Goal: Information Seeking & Learning: Understand process/instructions

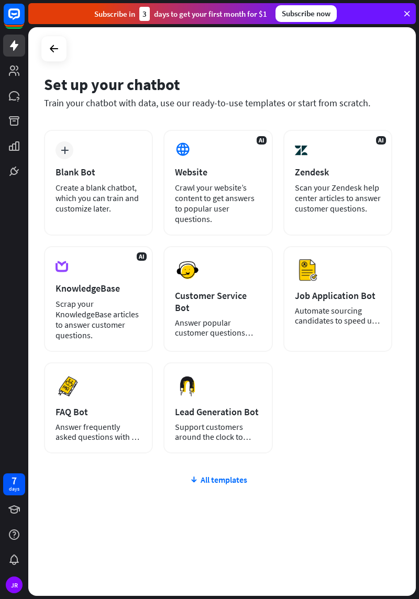
click at [116, 200] on div "Create a blank chatbot, which you can train and customize later." at bounding box center [99, 197] width 86 height 31
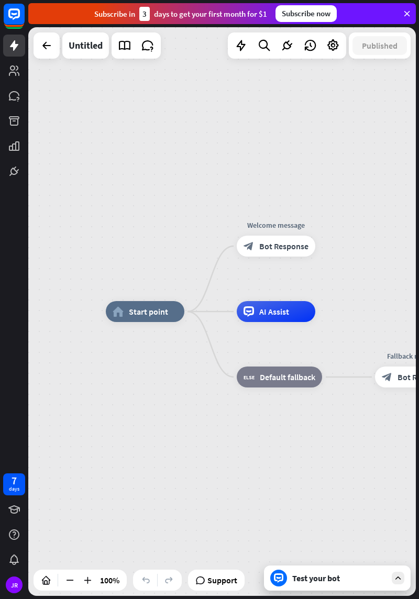
click at [134, 305] on div "home_2 Start point" at bounding box center [145, 311] width 79 height 21
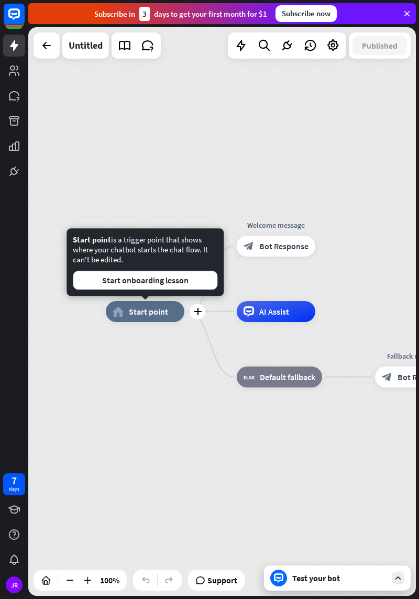
click at [179, 276] on button "Start onboarding lesson" at bounding box center [145, 280] width 145 height 19
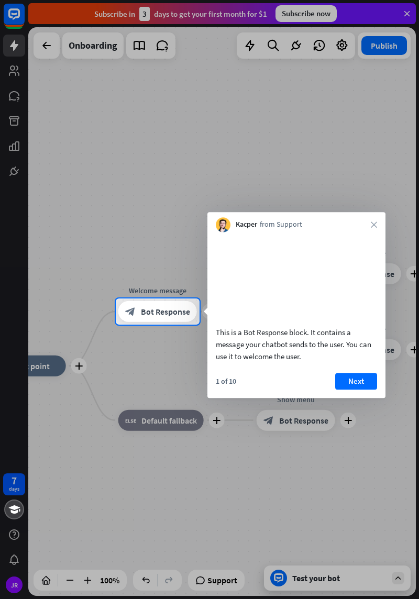
click at [367, 385] on button "Next" at bounding box center [356, 381] width 42 height 17
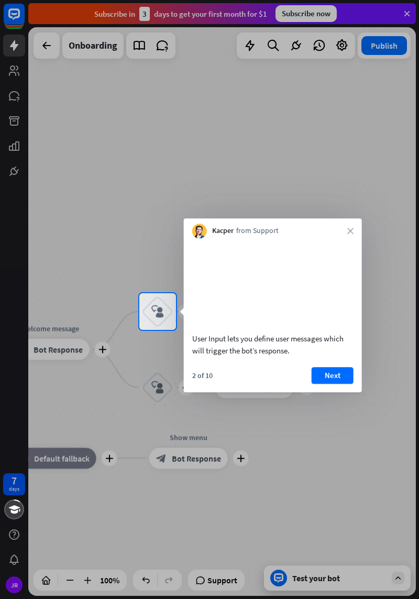
click at [327, 384] on button "Next" at bounding box center [333, 375] width 42 height 17
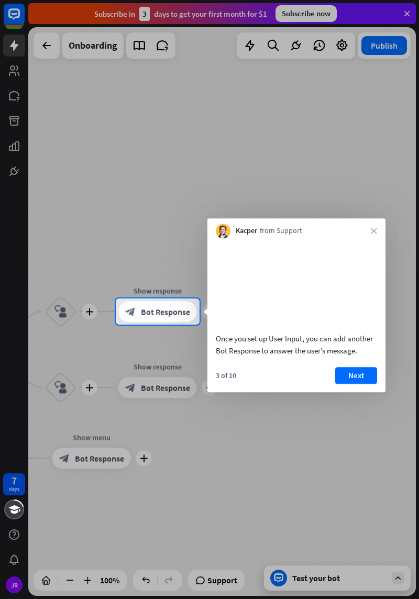
click at [357, 384] on button "Next" at bounding box center [356, 375] width 42 height 17
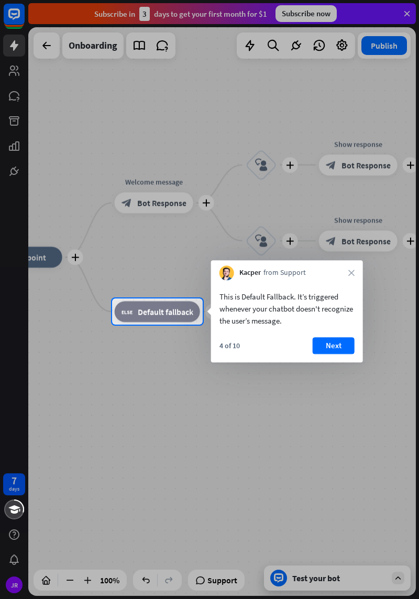
click at [329, 347] on button "Next" at bounding box center [334, 345] width 42 height 17
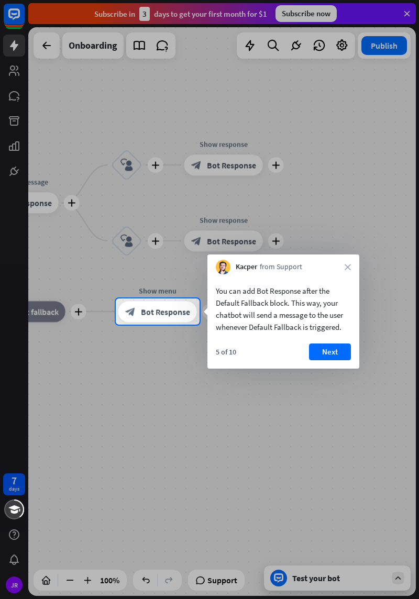
click at [330, 356] on button "Next" at bounding box center [330, 351] width 42 height 17
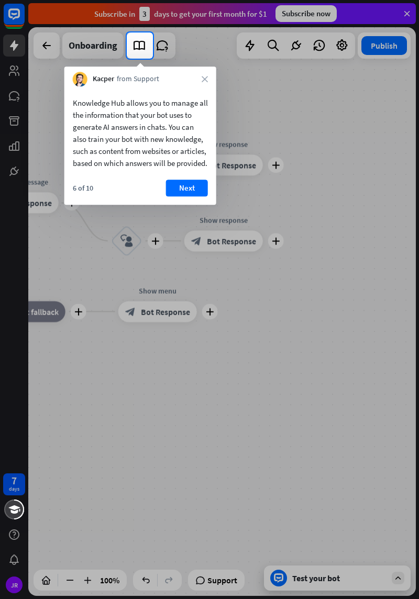
click at [183, 194] on button "Next" at bounding box center [187, 188] width 42 height 17
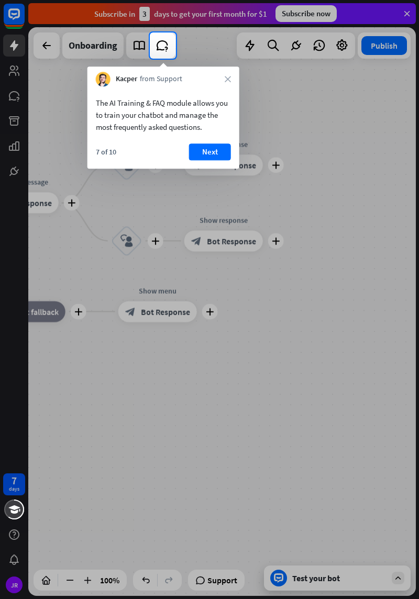
click at [213, 150] on button "Next" at bounding box center [210, 151] width 42 height 17
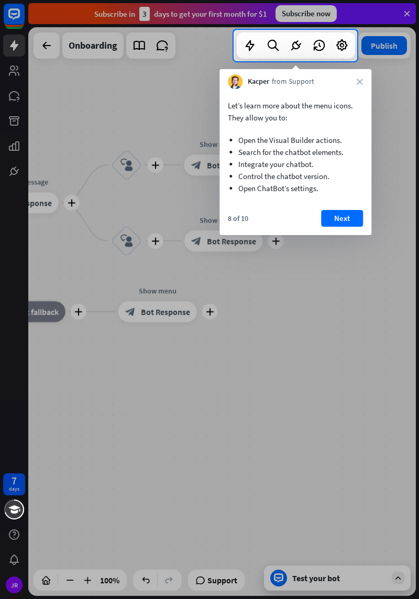
click at [359, 217] on button "Next" at bounding box center [342, 218] width 42 height 17
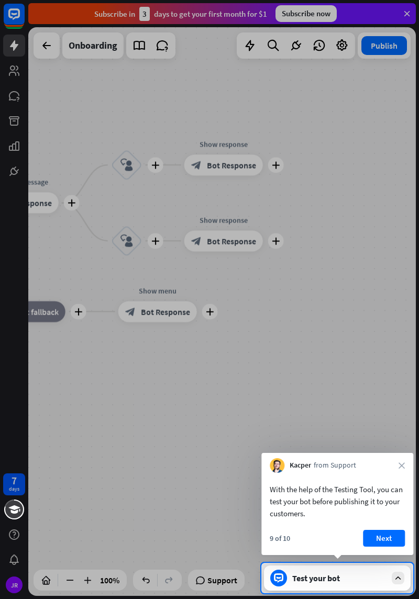
click at [384, 537] on button "Next" at bounding box center [384, 538] width 42 height 17
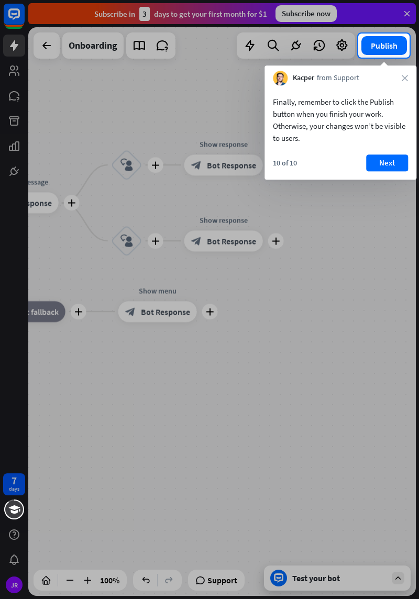
click at [375, 167] on button "Next" at bounding box center [387, 162] width 42 height 17
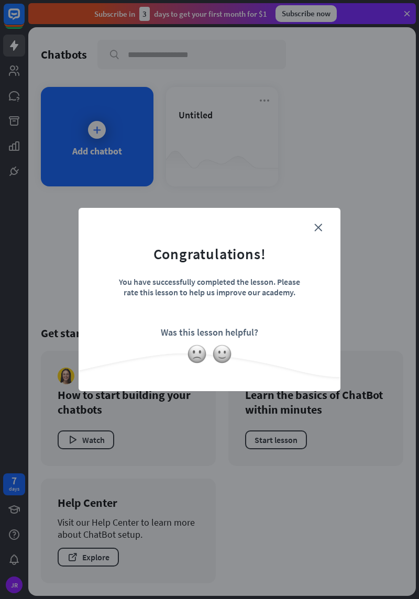
click at [195, 350] on img at bounding box center [197, 354] width 20 height 20
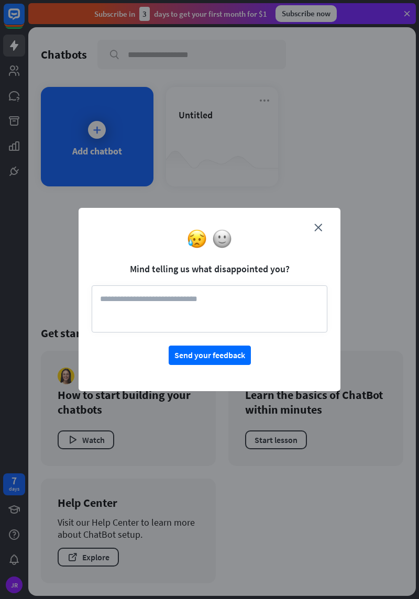
click at [228, 350] on button "Send your feedback" at bounding box center [210, 355] width 82 height 19
click at [216, 245] on img at bounding box center [222, 239] width 20 height 20
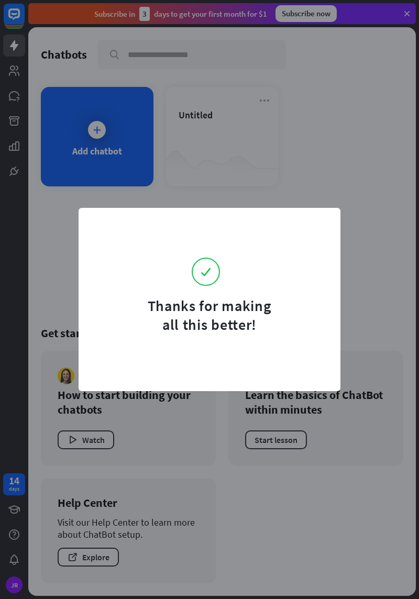
click at [196, 239] on form "Thanks for making all this better!" at bounding box center [210, 277] width 236 height 113
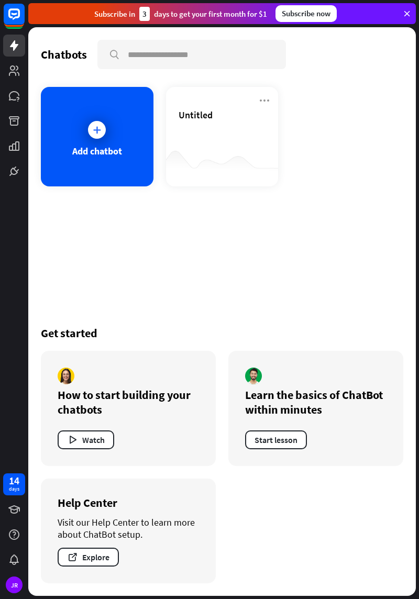
click at [281, 441] on button "Start lesson" at bounding box center [276, 439] width 62 height 19
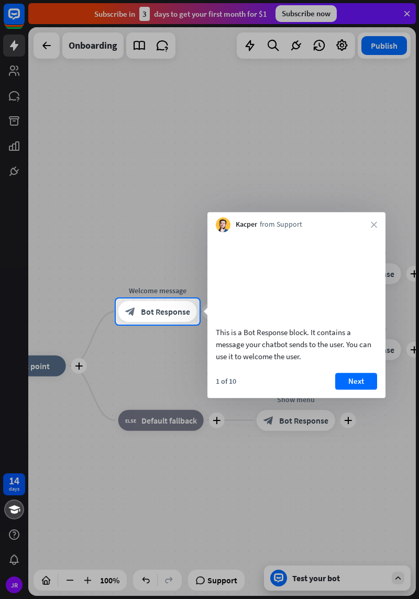
click at [356, 388] on button "Next" at bounding box center [356, 381] width 42 height 17
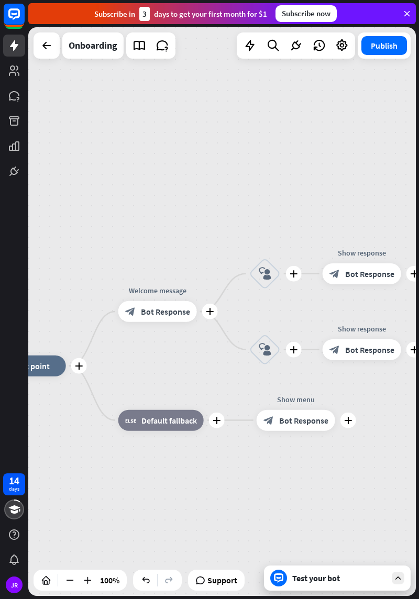
click at [335, 410] on div "plus Show menu block_bot_response Bot Response" at bounding box center [296, 420] width 79 height 21
